Goal: Navigation & Orientation: Find specific page/section

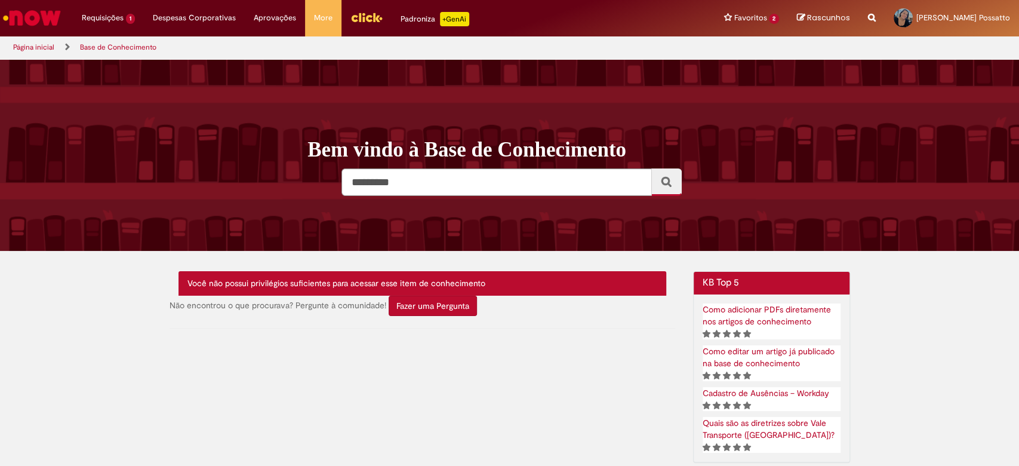
click at [368, 14] on img "Menu Cabeçalho" at bounding box center [367, 17] width 32 height 18
click at [42, 16] on img "Ir para a Homepage" at bounding box center [32, 18] width 62 height 24
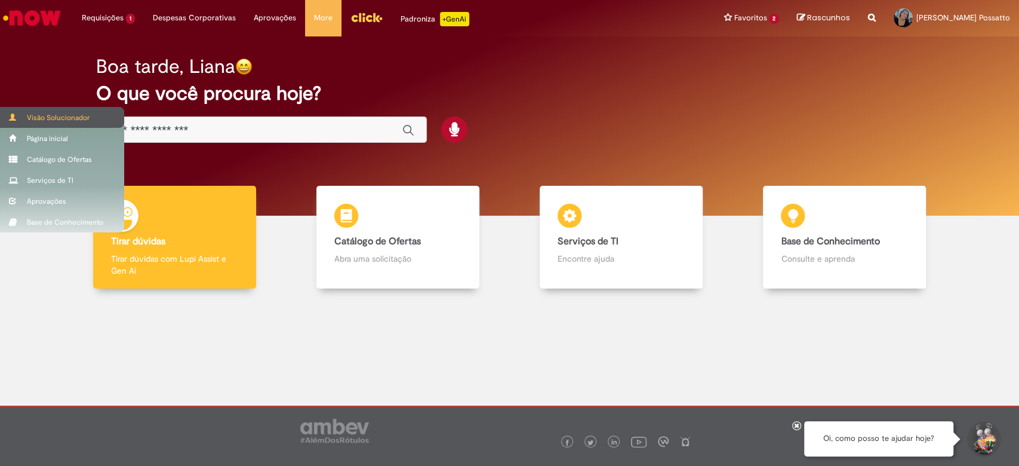
click at [56, 115] on div "Visão Solucionador" at bounding box center [62, 117] width 124 height 21
